Goal: Answer question/provide support: Share knowledge or assist other users

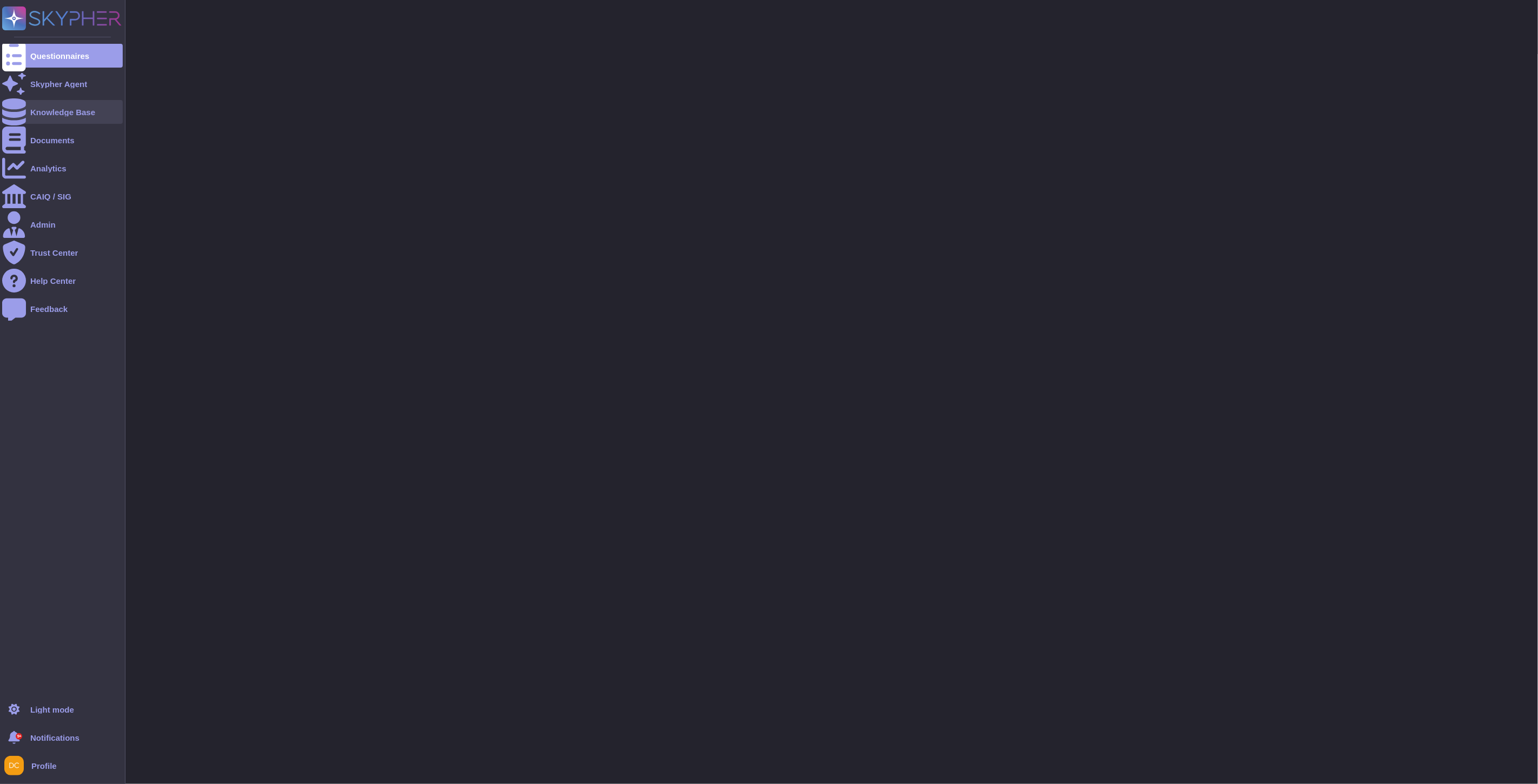
click at [2, 108] on div at bounding box center [14, 112] width 24 height 24
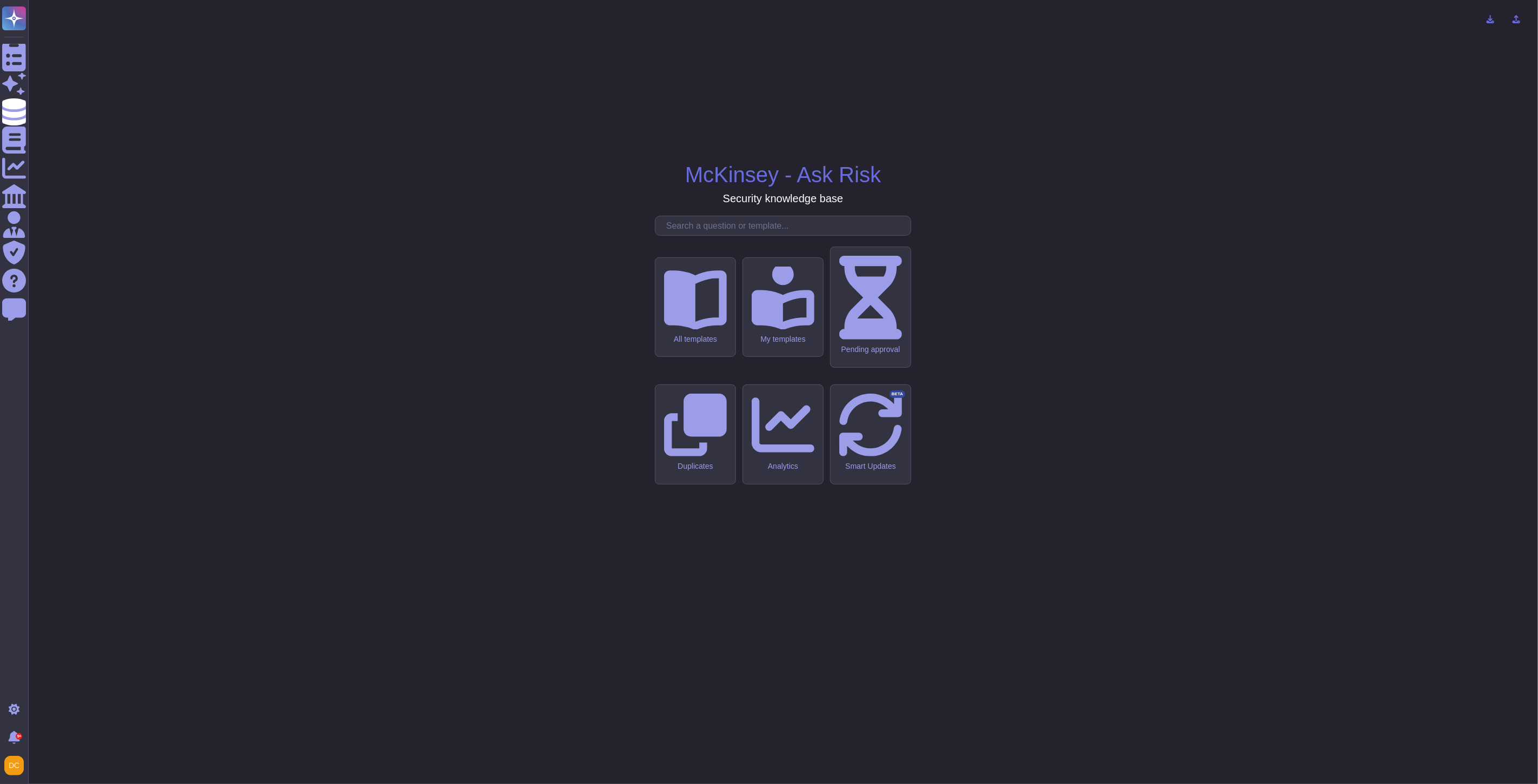
click at [768, 235] on input "text" at bounding box center [785, 225] width 249 height 19
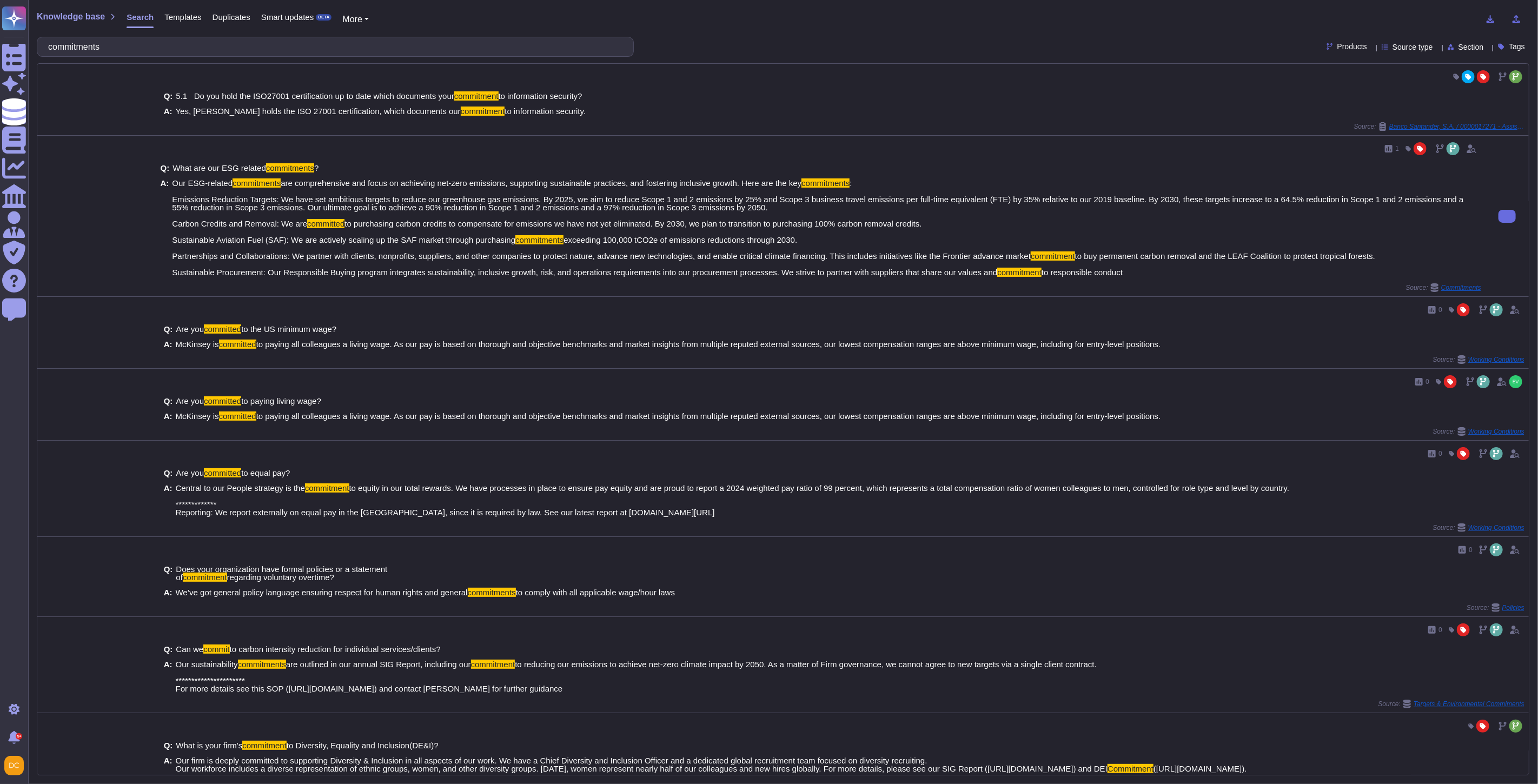
drag, startPoint x: 171, startPoint y: 182, endPoint x: 1200, endPoint y: 279, distance: 1033.6
click at [1200, 279] on div "Q: What are our ESG related commitments ? A: Our ESG-related commitments are co…" at bounding box center [821, 220] width 1320 height 126
copy span "Our ESG-related commitments are comprehensive and focus on achieving net-zero e…"
click at [77, 46] on input "commitments" at bounding box center [332, 47] width 579 height 19
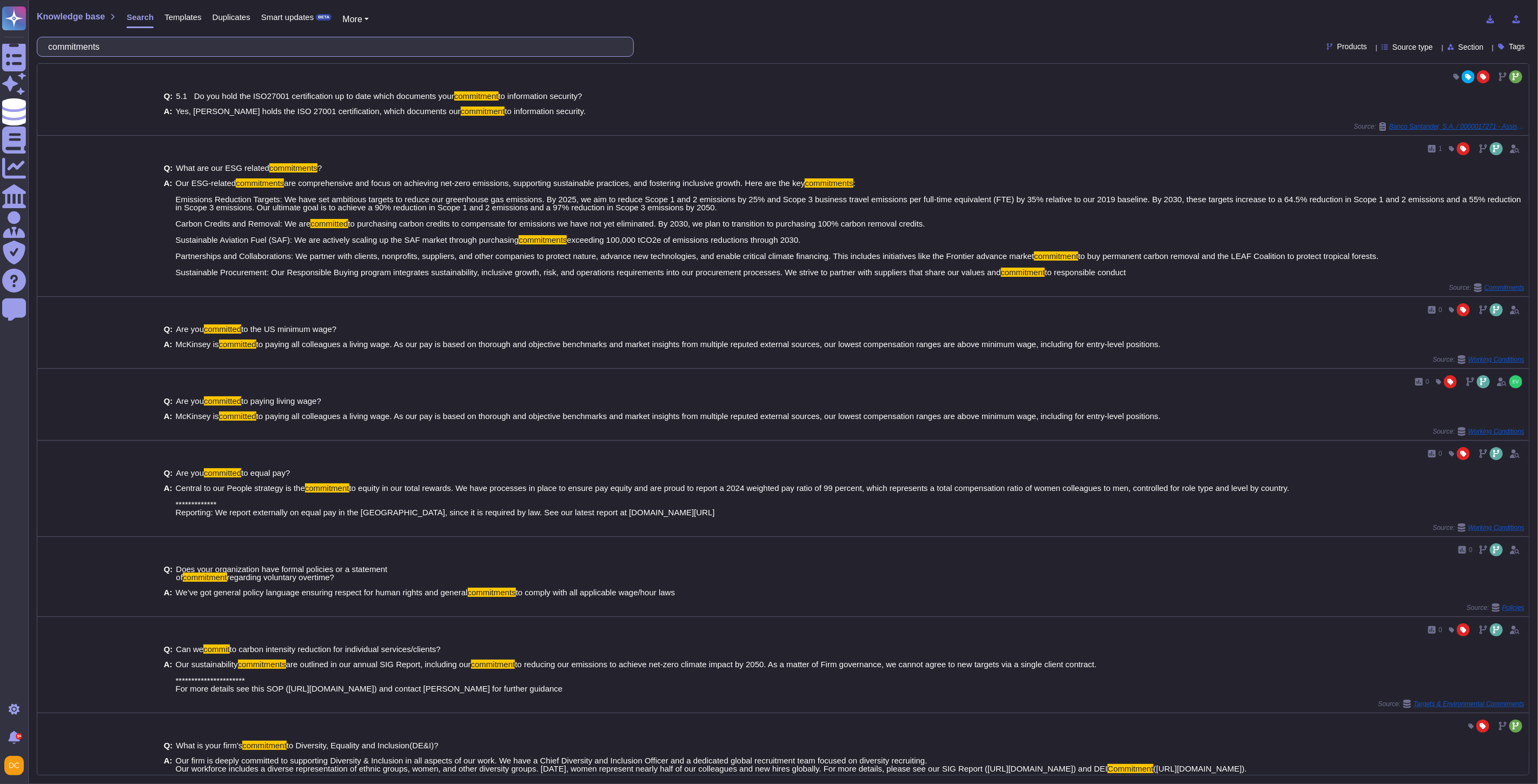
click at [77, 46] on input "commitments" at bounding box center [332, 47] width 579 height 19
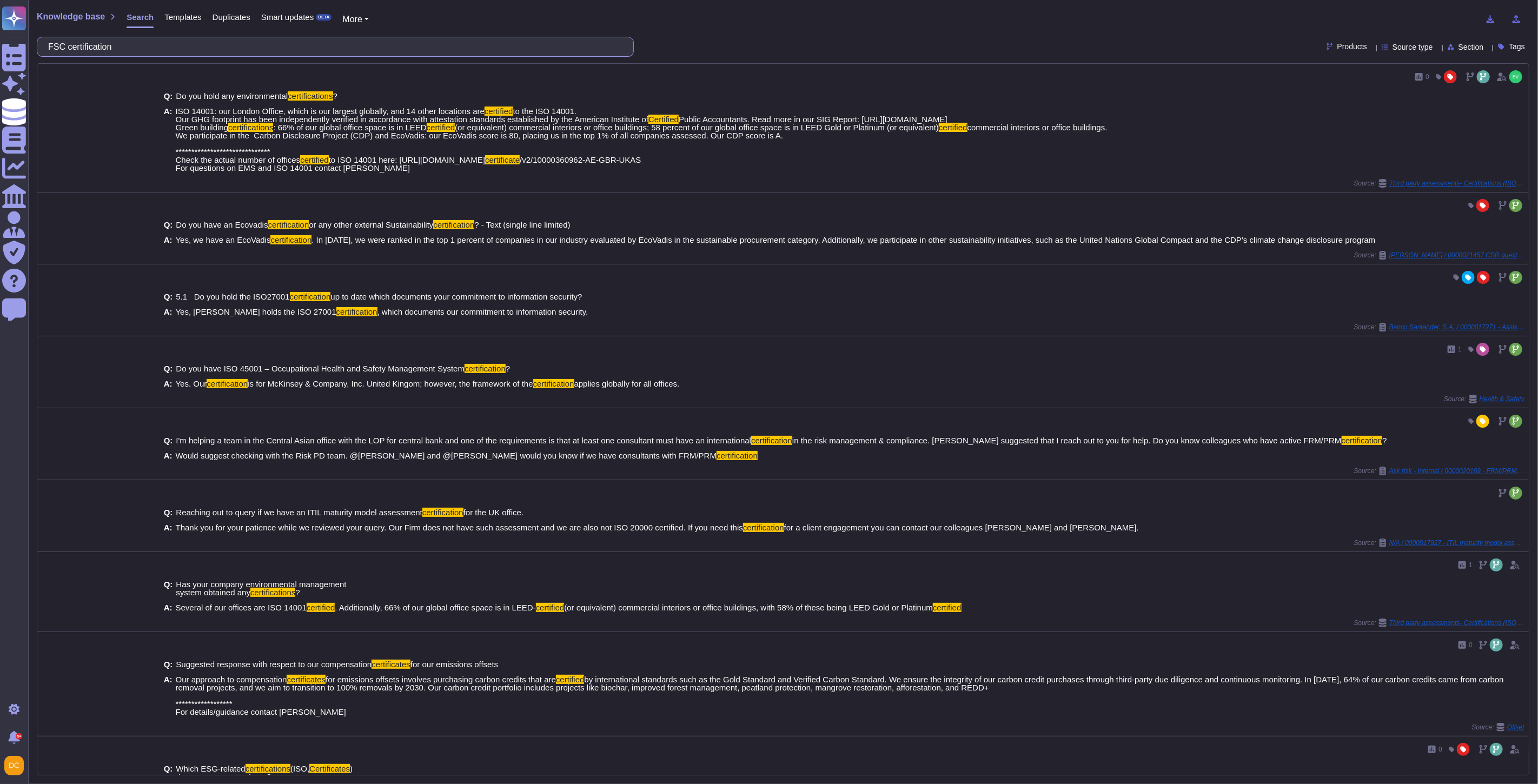
click at [82, 49] on input "FSC certification" at bounding box center [332, 47] width 579 height 19
paste input "Have you mapped your upstream value chain or do you plan to do so in the near f…"
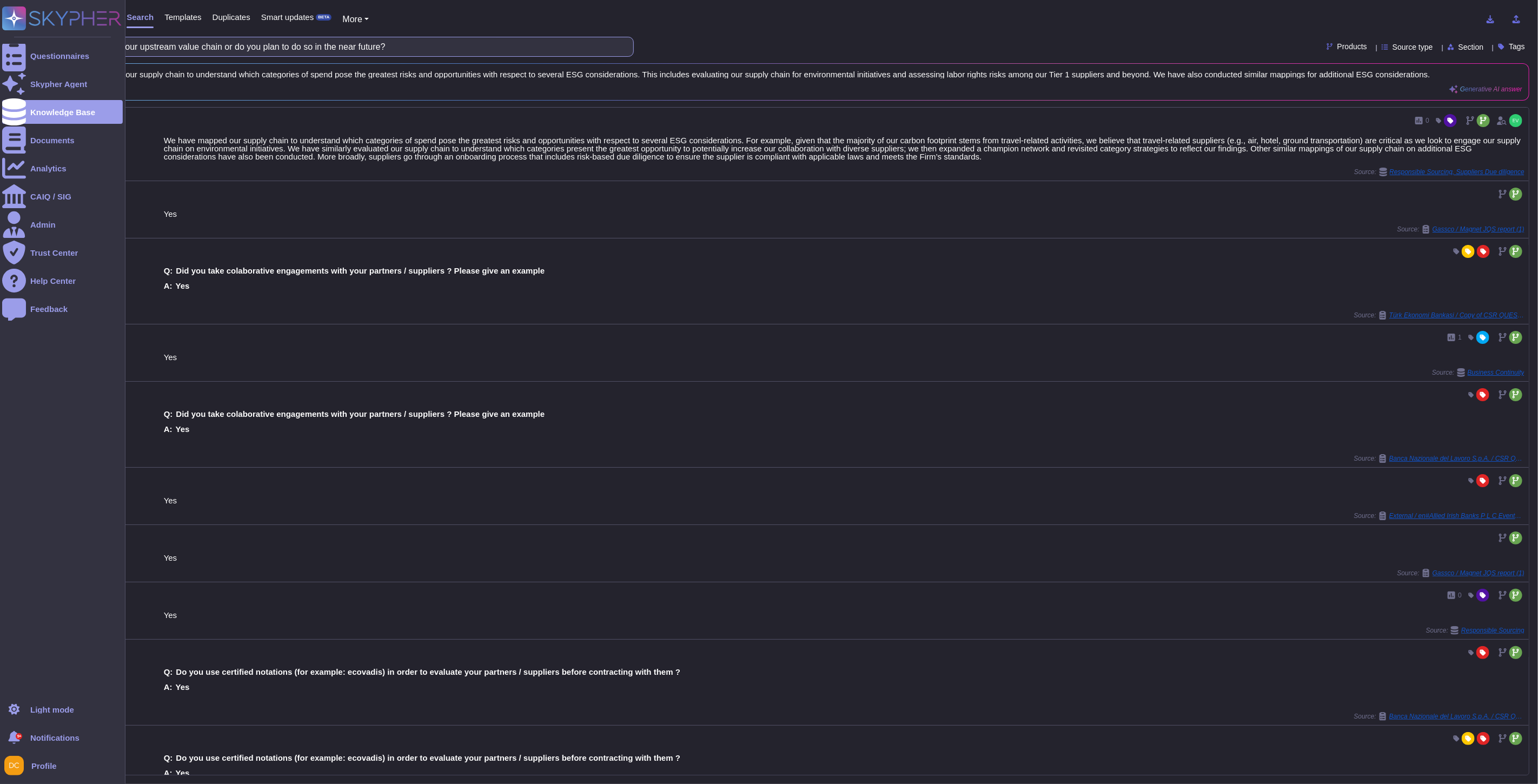
drag, startPoint x: 198, startPoint y: 50, endPoint x: 6, endPoint y: 33, distance: 192.8
click at [6, 33] on div "Questionnaires Skypher Agent Knowledge Base Documents Analytics CAIQ / SIG Admi…" at bounding box center [769, 392] width 1538 height 784
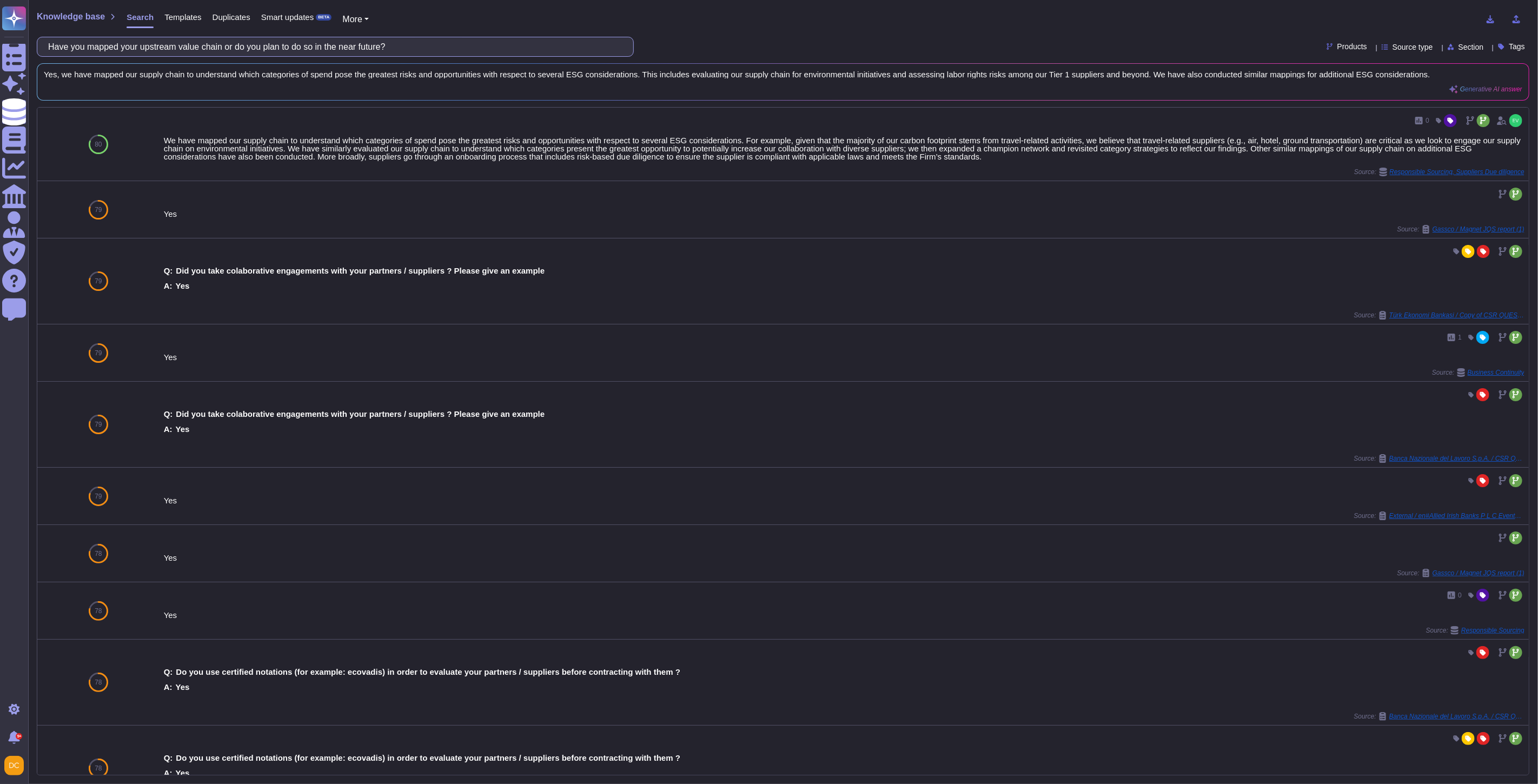
click at [127, 46] on input "Have you mapped your upstream value chain or do you plan to do so in the near f…" at bounding box center [332, 47] width 579 height 19
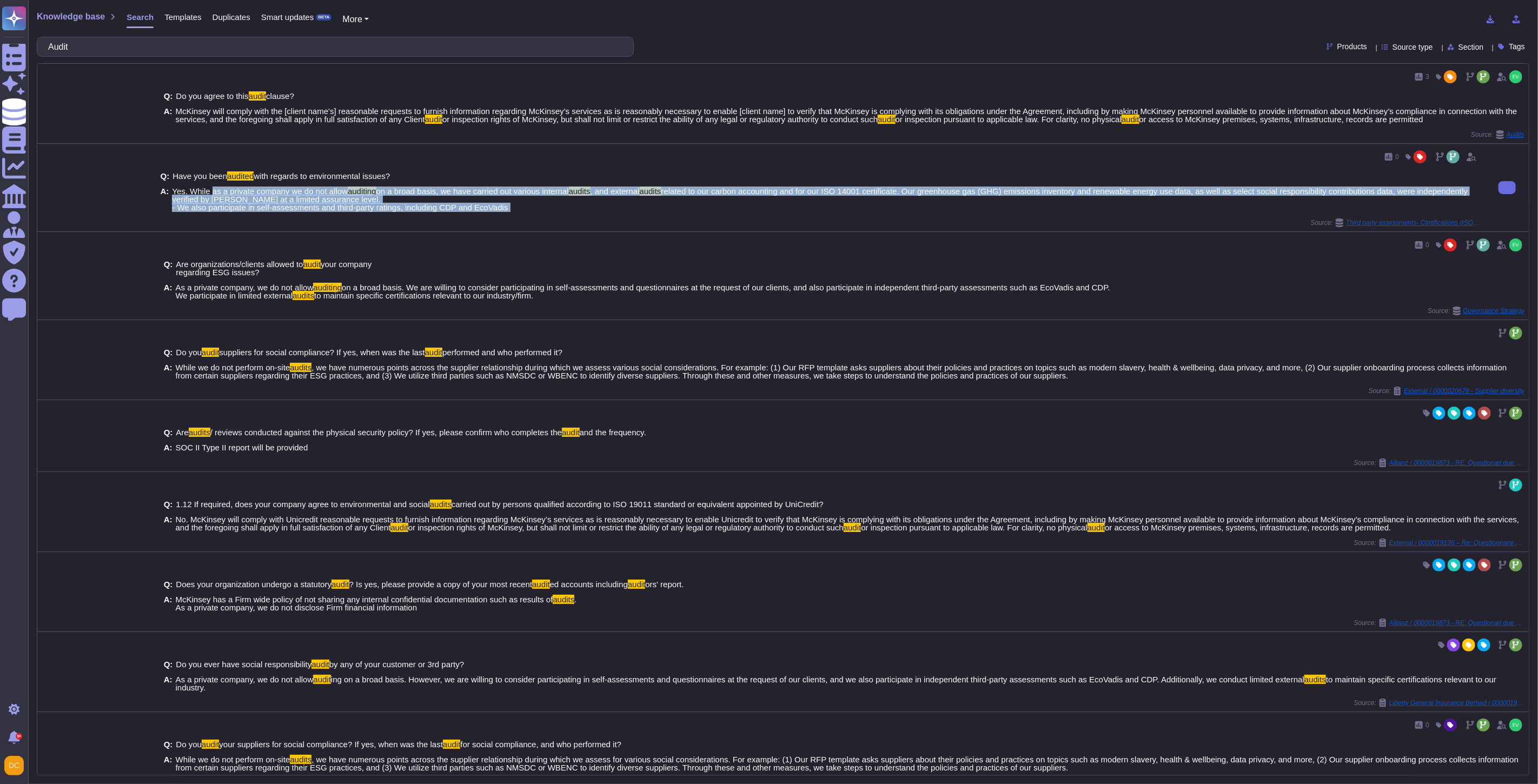
drag, startPoint x: 208, startPoint y: 188, endPoint x: 500, endPoint y: 218, distance: 293.5
click at [500, 218] on div "0 Q: Have you been audited with regards to environmental issues? A: Yes. While …" at bounding box center [821, 187] width 1320 height 79
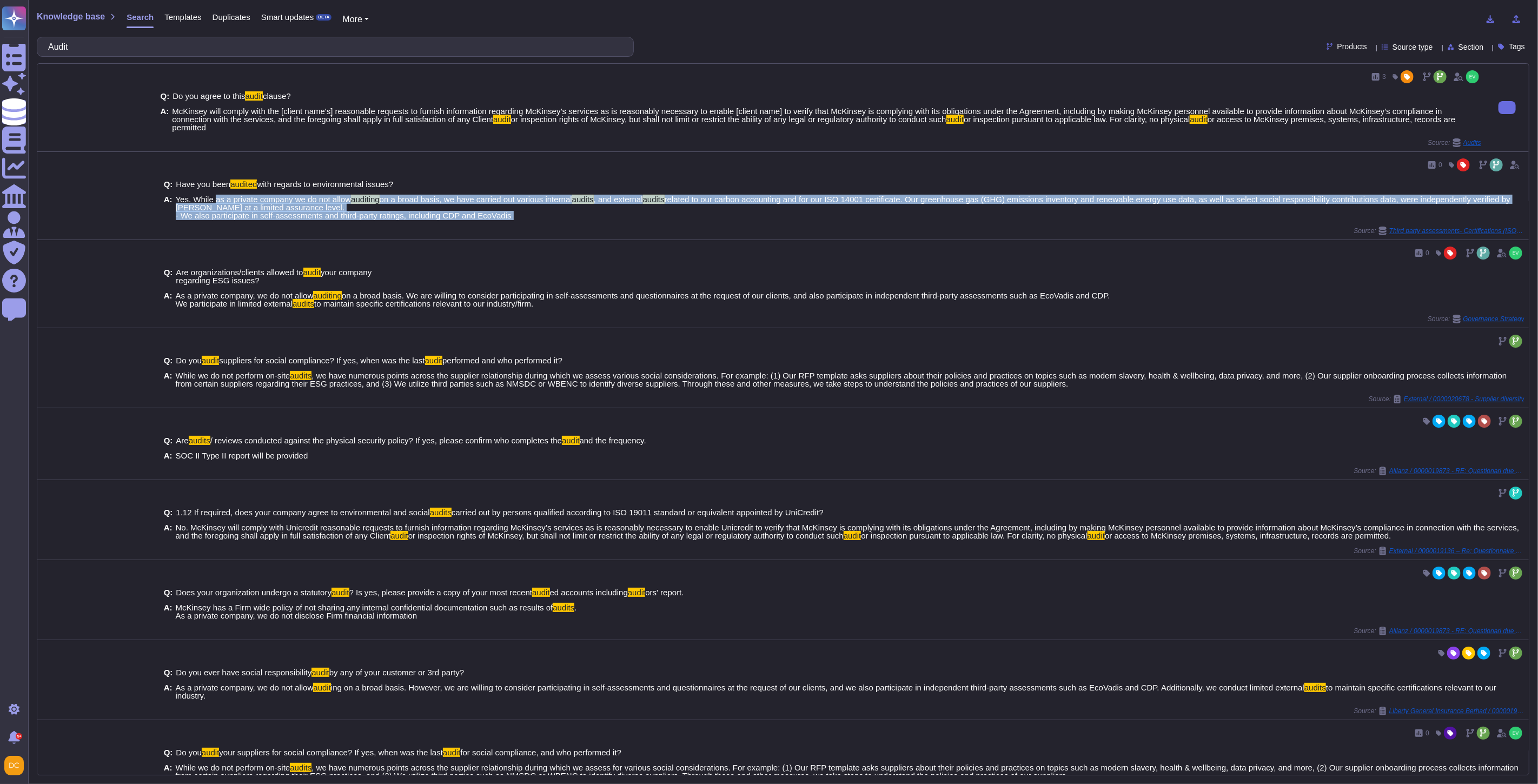
copy span "as a private company we do not allow auditing on a broad basis, we have carried…"
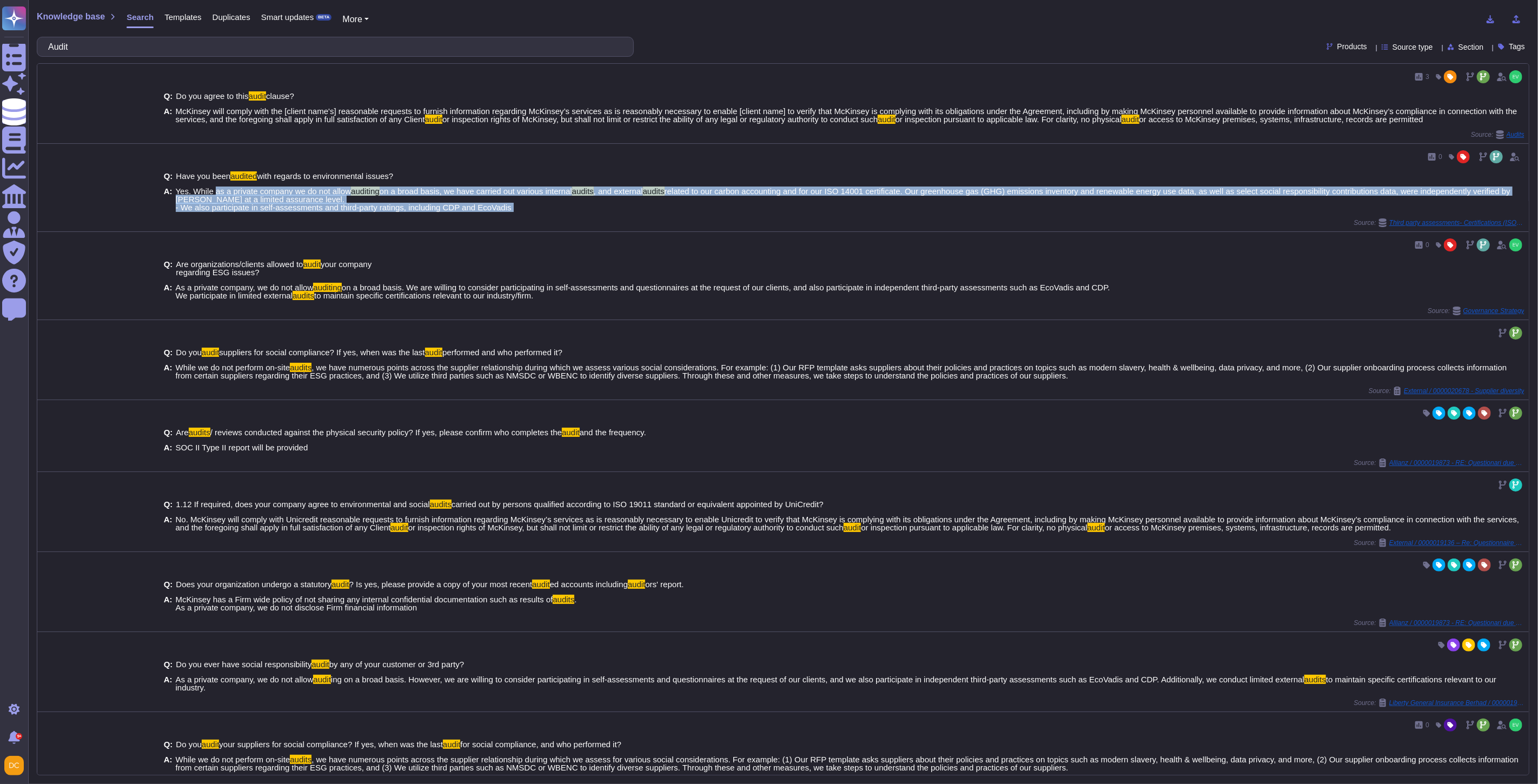
copy span "as a private company we do not allow auditing on a broad basis, we have carried…"
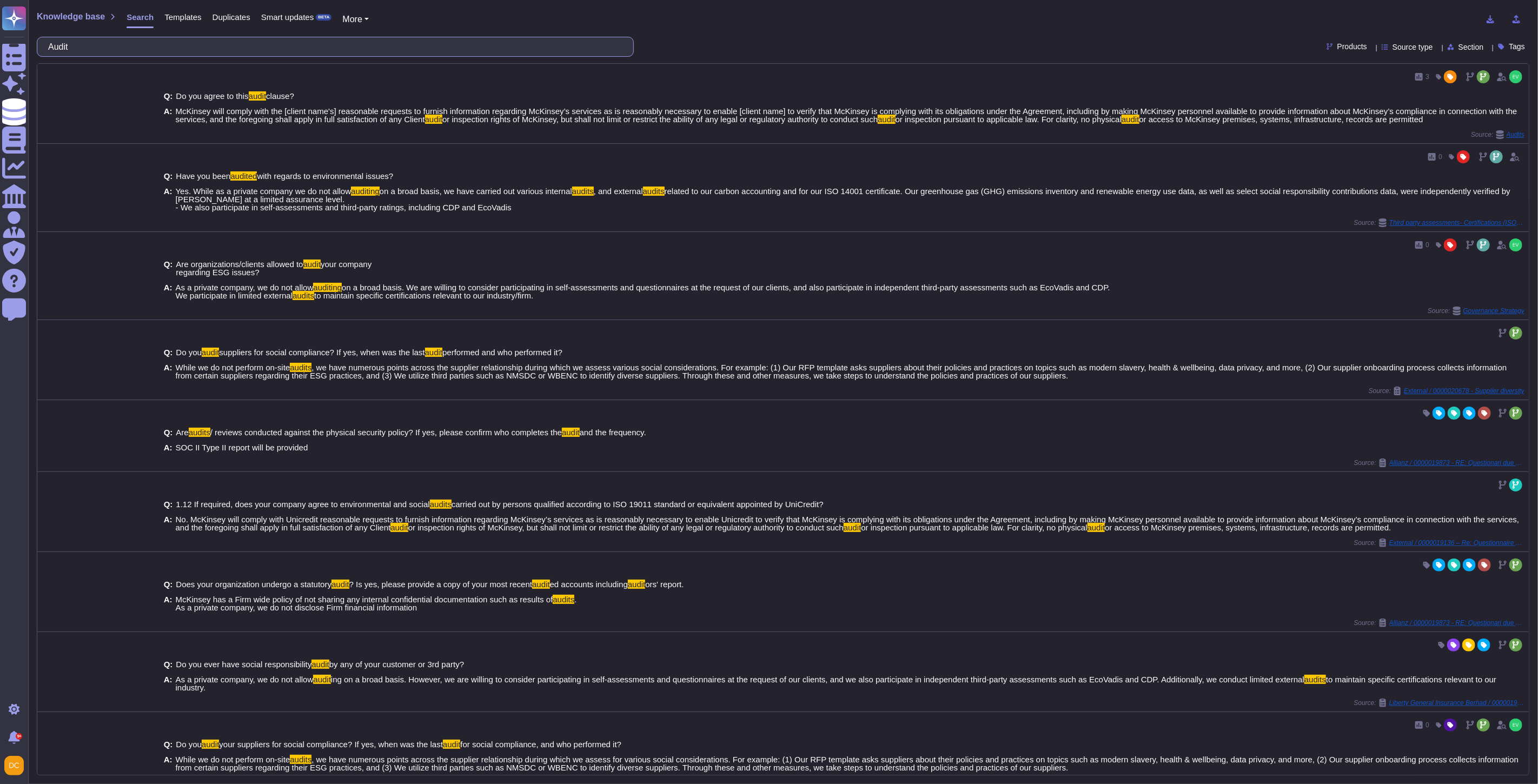
click at [117, 49] on input "Audit" at bounding box center [332, 47] width 579 height 19
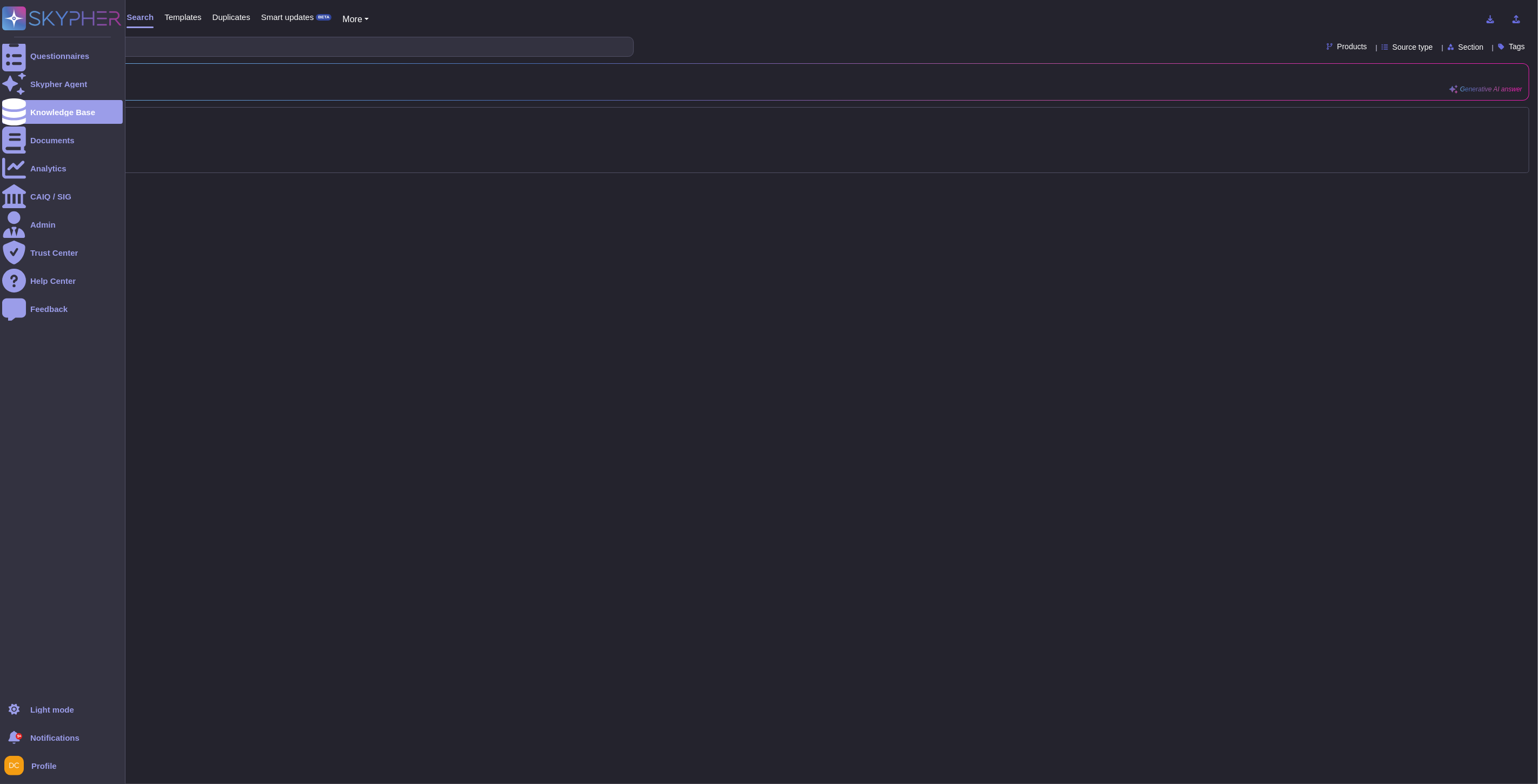
type input "water"
